Goal: Navigation & Orientation: Find specific page/section

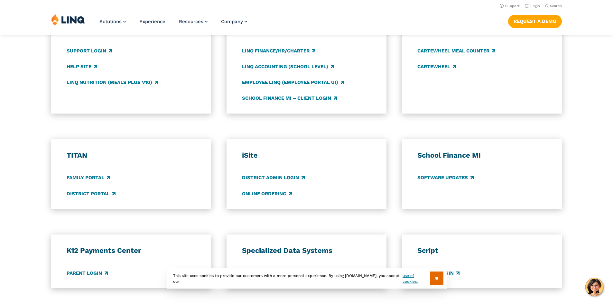
scroll to position [369, 0]
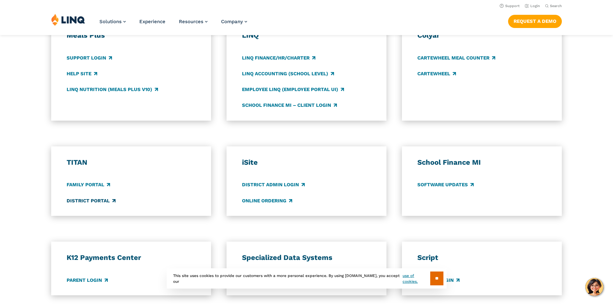
click at [92, 200] on link "District Portal" at bounding box center [91, 200] width 49 height 7
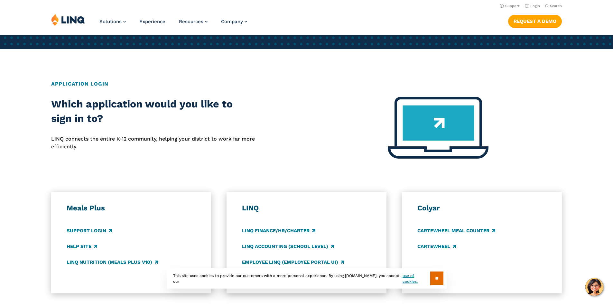
scroll to position [47, 0]
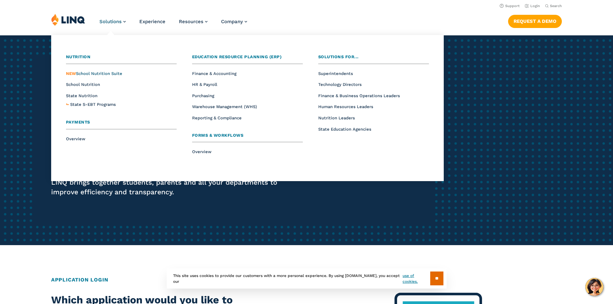
click at [102, 74] on span "NEW School Nutrition Suite" at bounding box center [94, 73] width 56 height 5
